Goal: Task Accomplishment & Management: Use online tool/utility

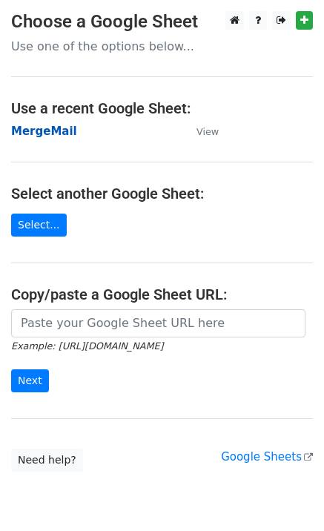
click at [36, 133] on strong "MergeMail" at bounding box center [44, 130] width 66 height 13
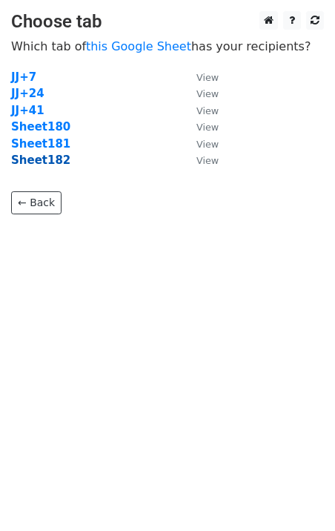
click at [54, 162] on strong "Sheet182" at bounding box center [40, 159] width 59 height 13
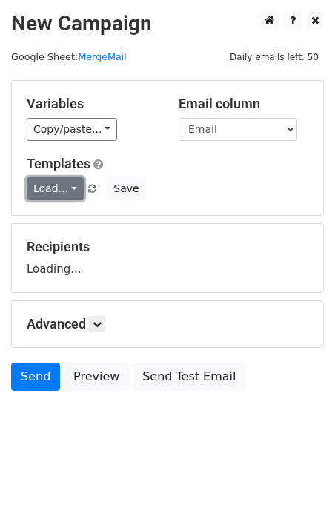
click at [63, 190] on link "Load..." at bounding box center [55, 188] width 57 height 23
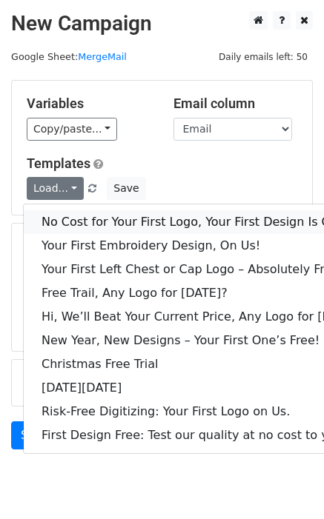
click at [77, 212] on link "No Cost for Your First Logo, Your First Design Is On Us!" at bounding box center [203, 222] width 358 height 24
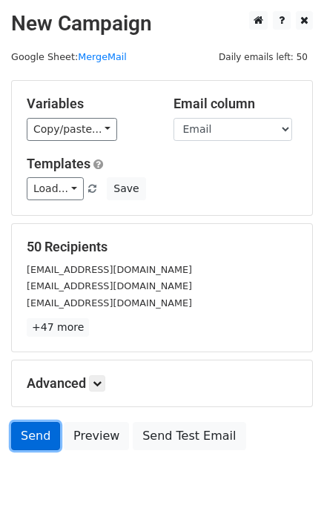
click at [35, 436] on link "Send" at bounding box center [35, 436] width 49 height 28
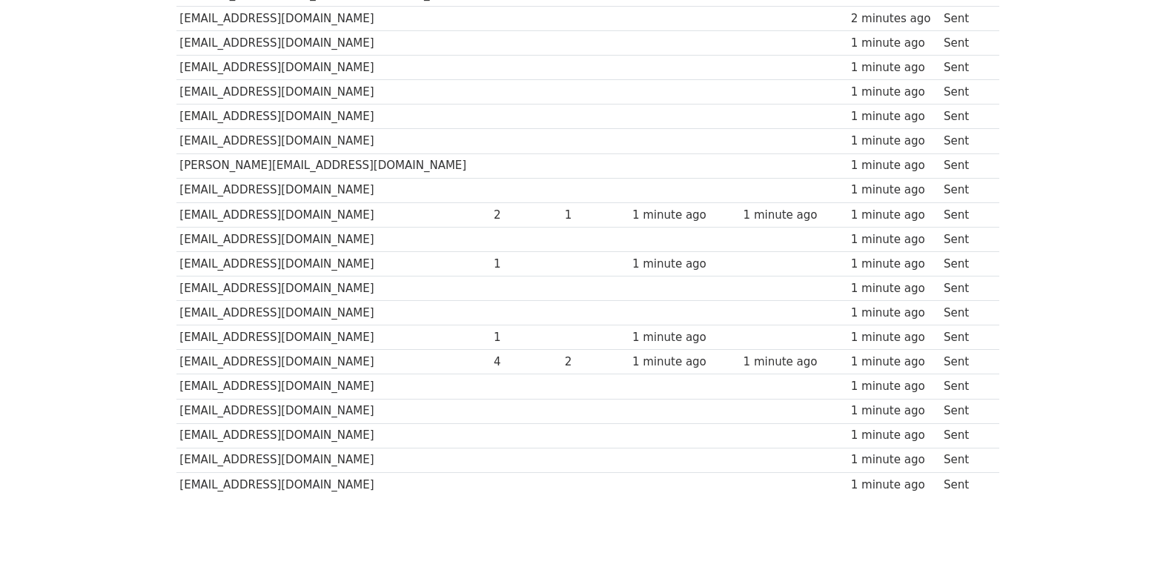
scroll to position [1031, 0]
